Goal: Communication & Community: Answer question/provide support

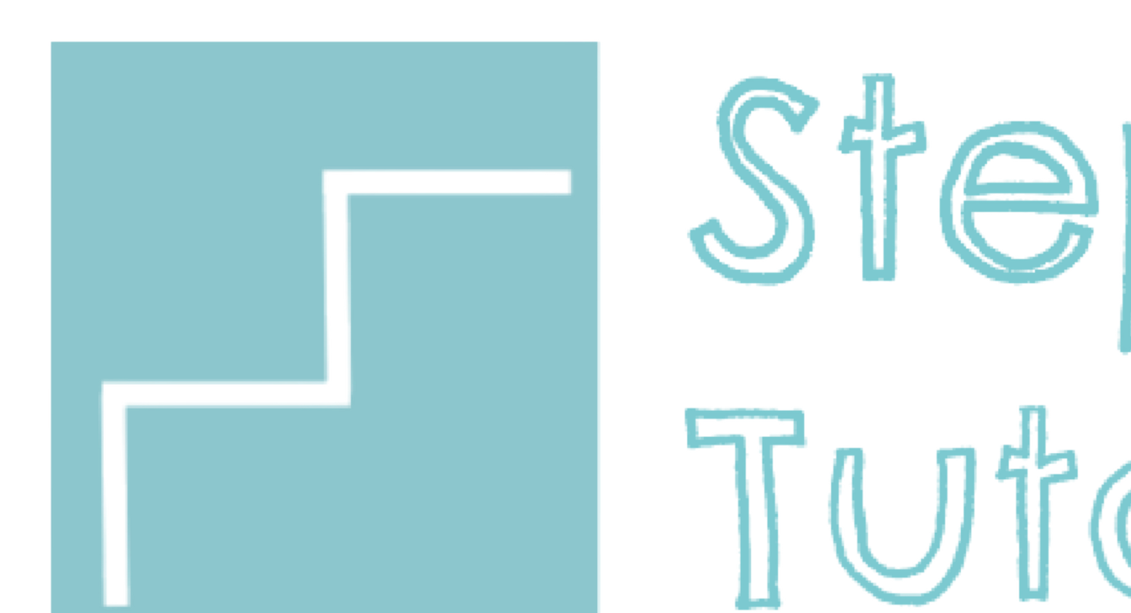
click at [370, 369] on div "Onboarding Portal Sign In Enter your email address and get a magic link sent to…" at bounding box center [565, 453] width 1119 height 894
type input "*"
click at [412, 187] on div "Onboarding Portal Sign In Enter your email address and get a magic link sent to…" at bounding box center [565, 409] width 1119 height 806
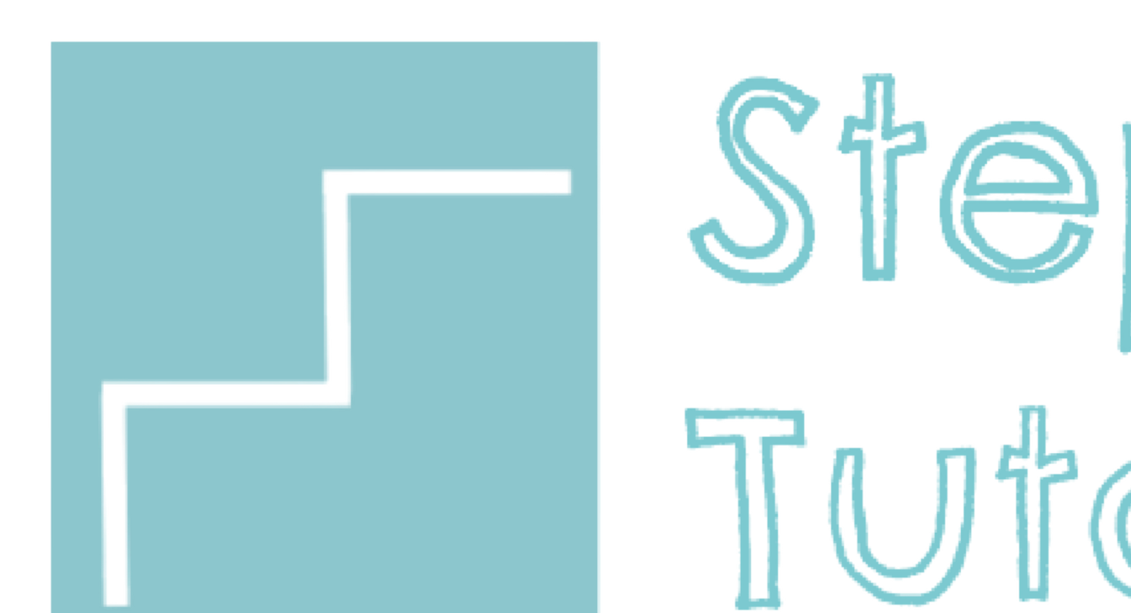
type input "**********"
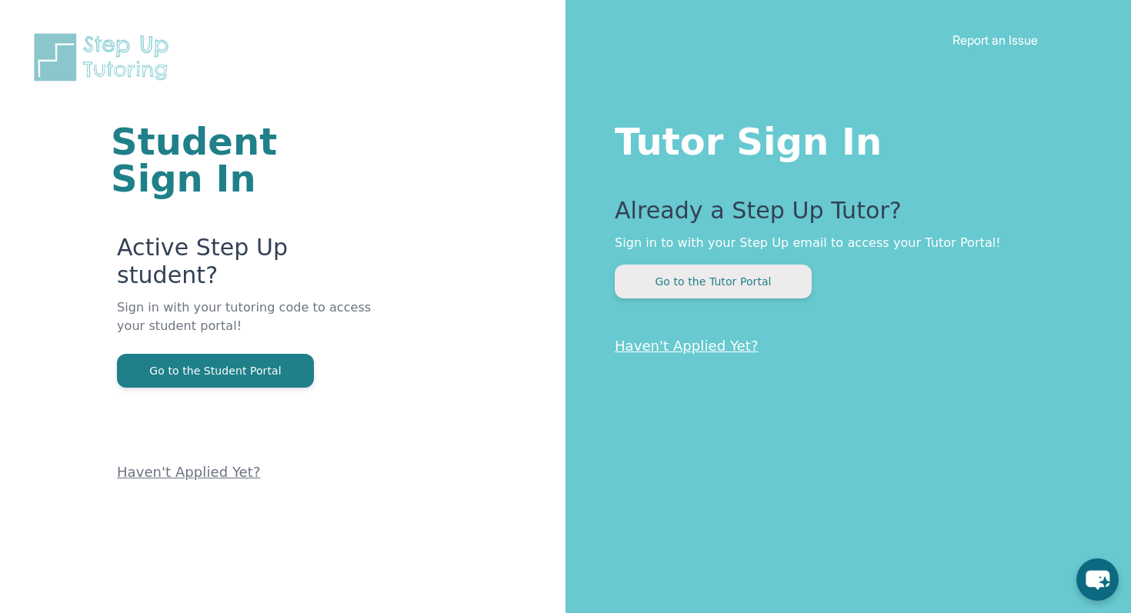
click at [726, 279] on button "Go to the Tutor Portal" at bounding box center [713, 282] width 197 height 34
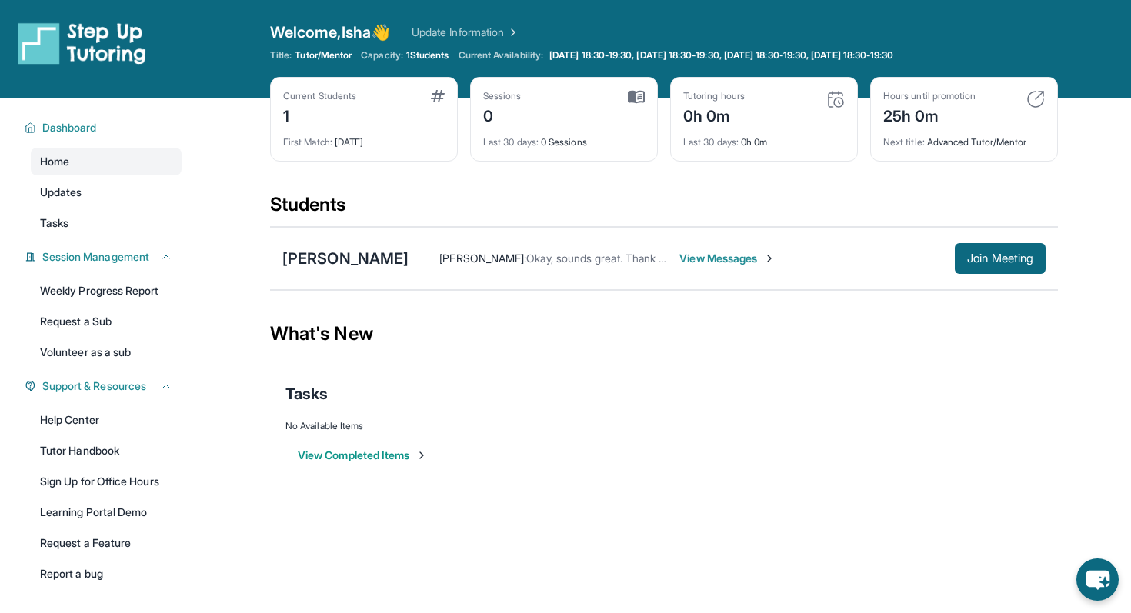
click at [518, 259] on span "[PERSON_NAME] :" at bounding box center [482, 258] width 87 height 13
click at [679, 252] on span "View Messages" at bounding box center [727, 258] width 96 height 15
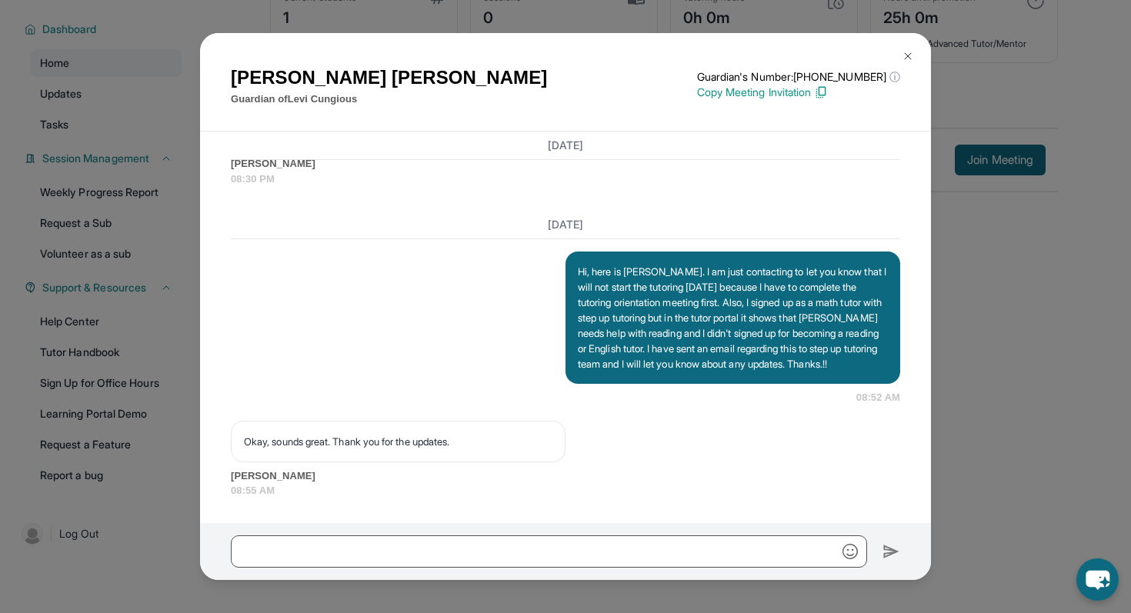
scroll to position [79, 0]
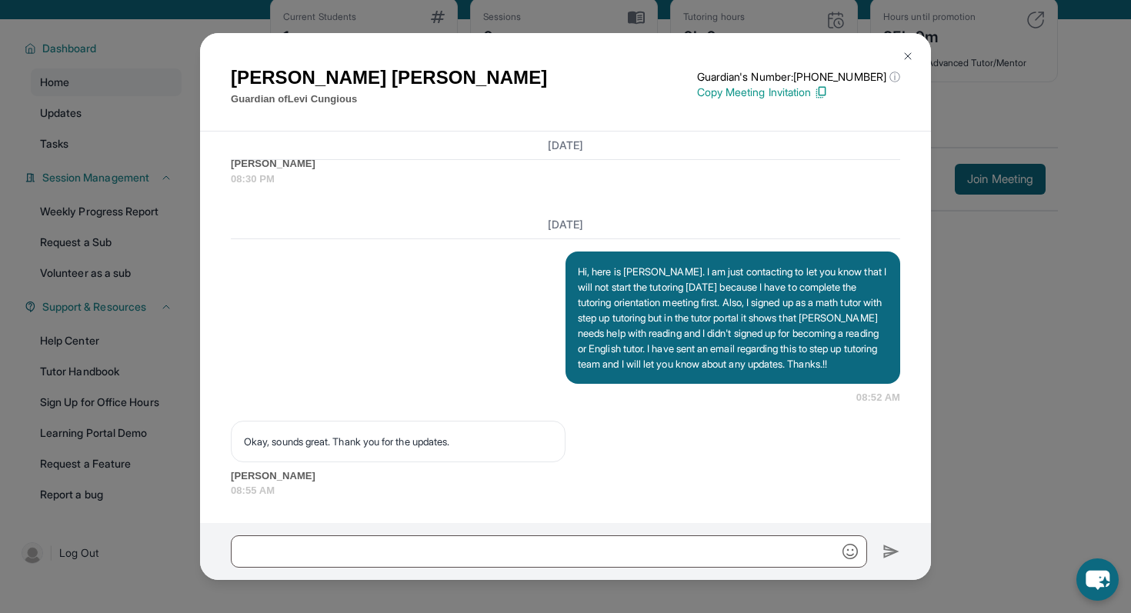
click at [912, 51] on img at bounding box center [908, 56] width 12 height 12
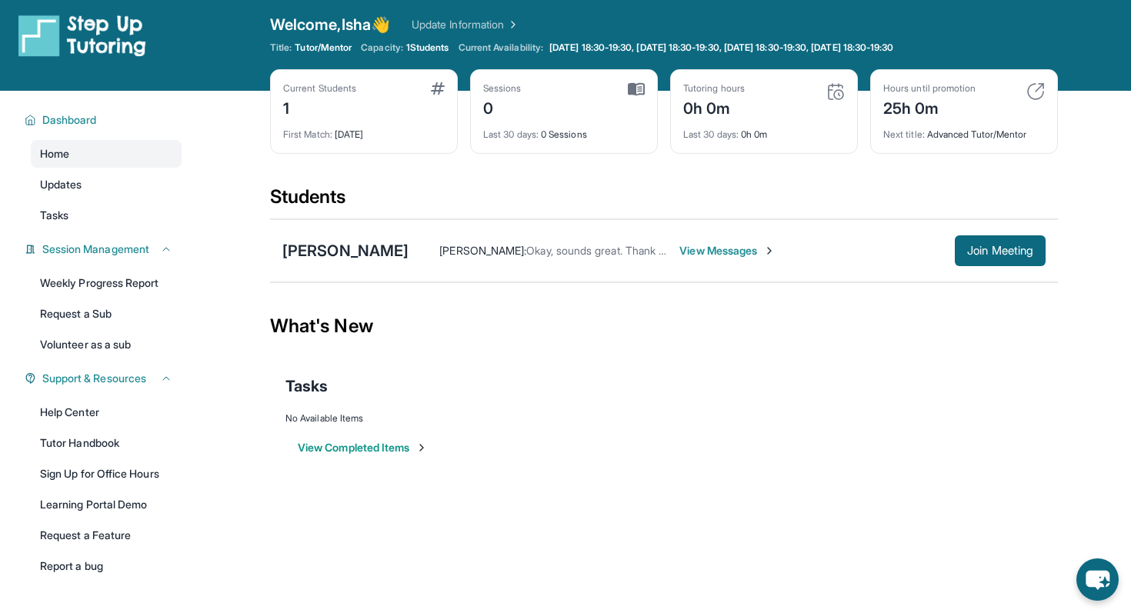
scroll to position [0, 0]
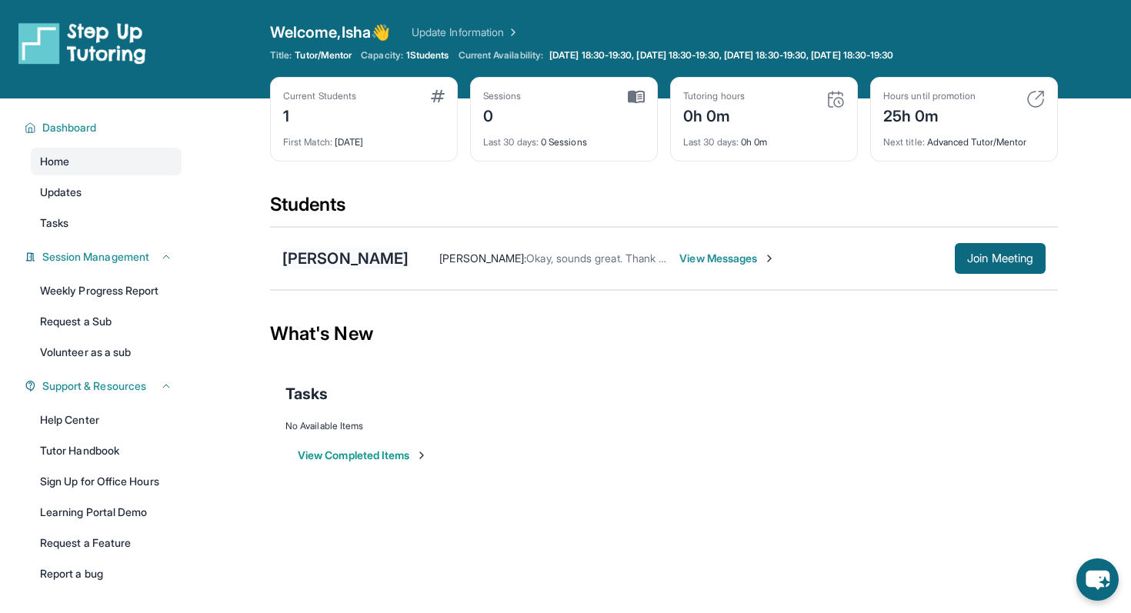
click at [342, 262] on div "[PERSON_NAME]" at bounding box center [345, 259] width 126 height 22
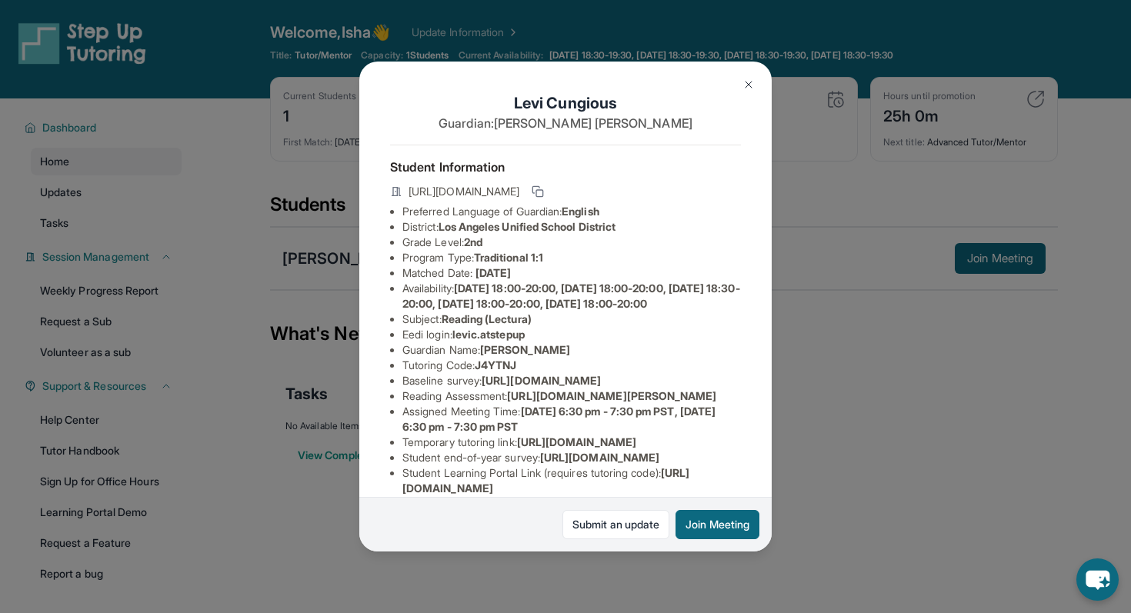
scroll to position [233, 0]
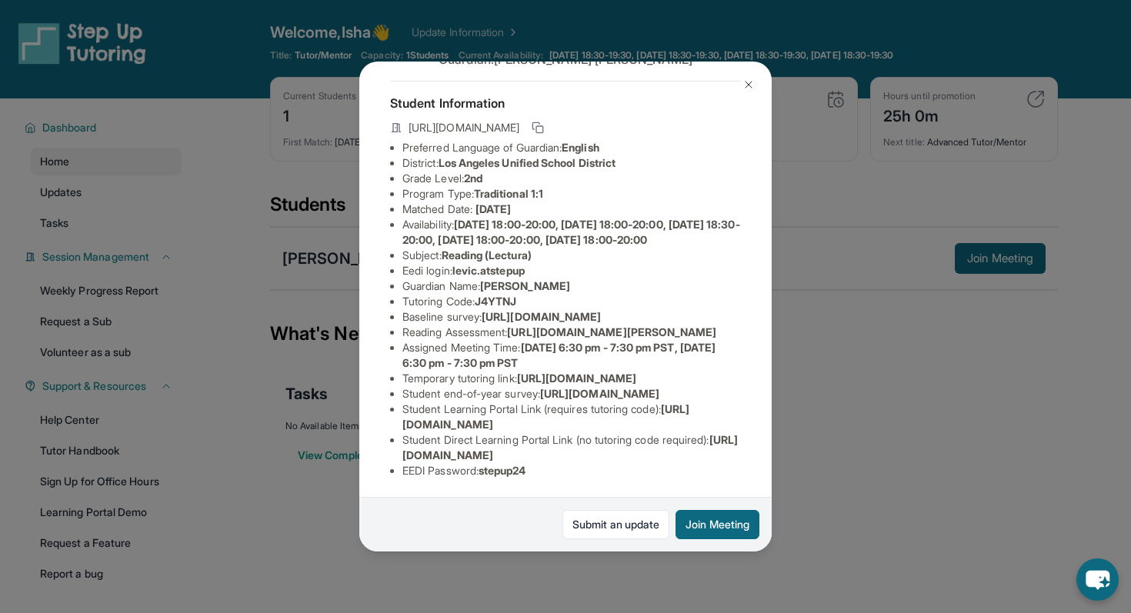
click at [887, 398] on div "[PERSON_NAME] Guardian: [PERSON_NAME] Student Information [URL][DOMAIN_NAME] Pr…" at bounding box center [565, 306] width 1131 height 613
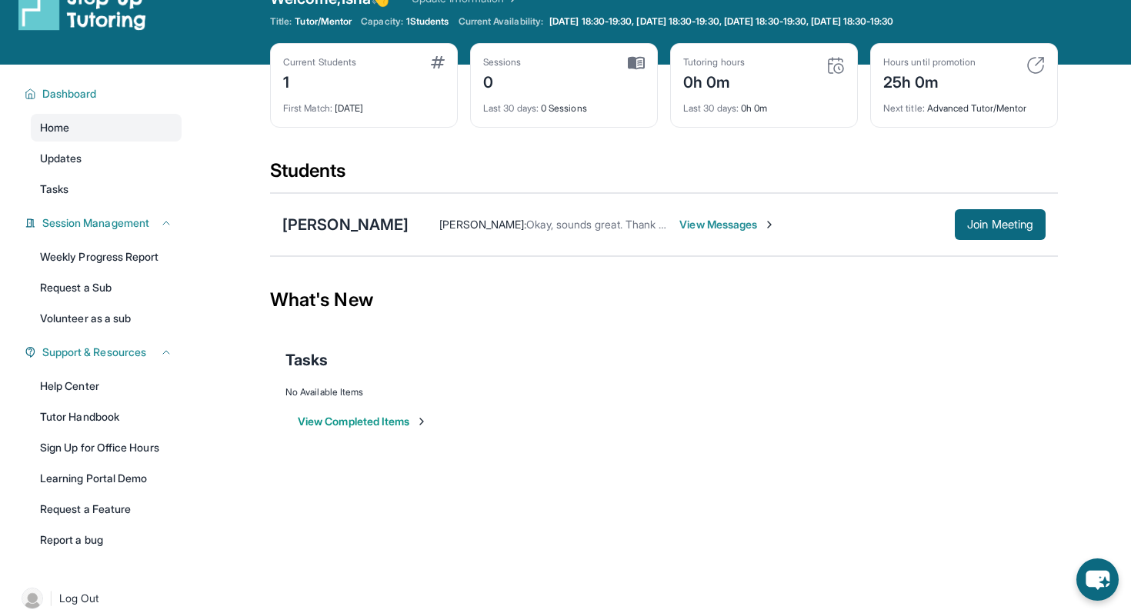
scroll to position [0, 0]
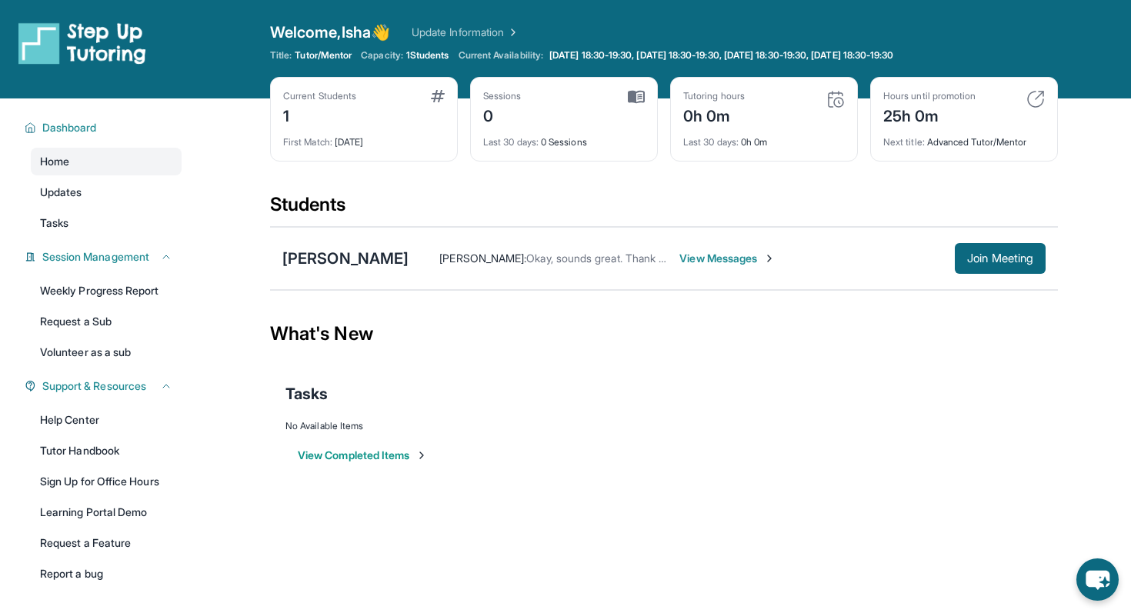
click at [470, 28] on link "Update Information" at bounding box center [466, 32] width 108 height 15
click at [390, 454] on button "View Completed Items" at bounding box center [363, 455] width 130 height 15
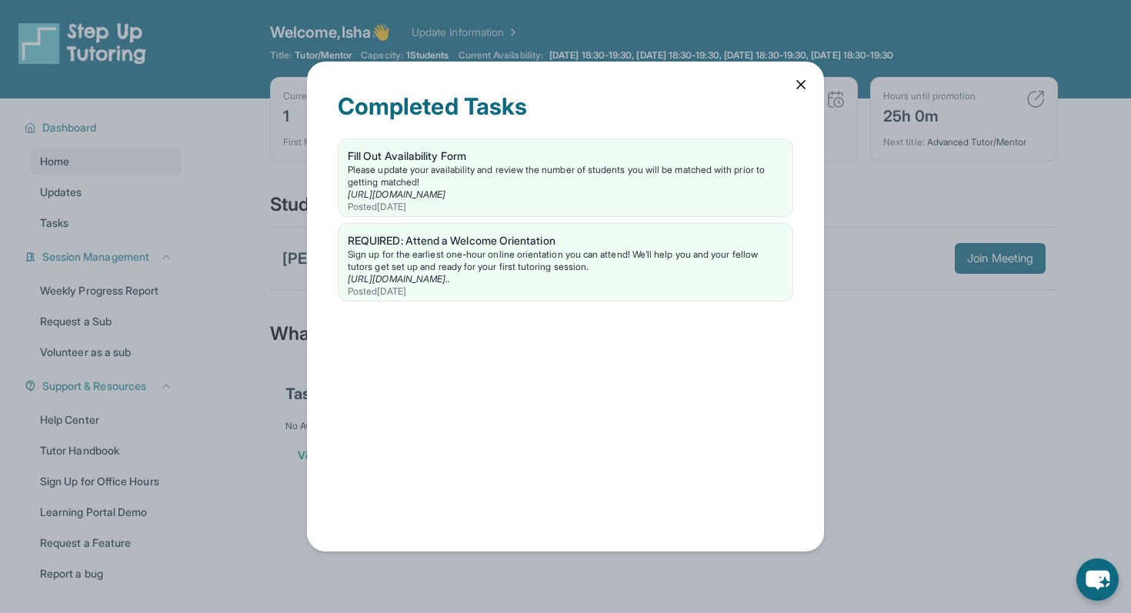
click at [794, 82] on icon at bounding box center [800, 84] width 15 height 15
